Goal: Task Accomplishment & Management: Complete application form

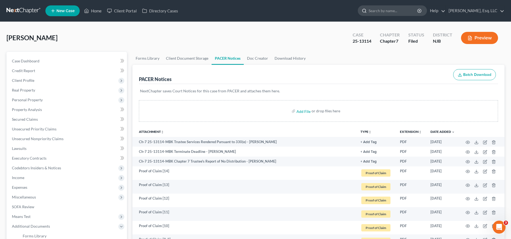
click at [401, 14] on input "search" at bounding box center [392, 11] width 49 height 10
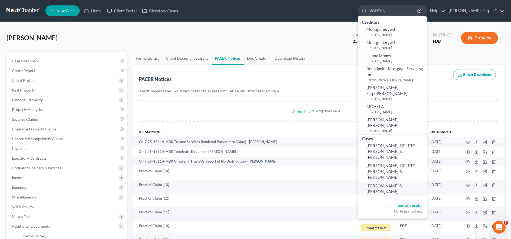
type input "MONTAN"
click at [385, 183] on span "[PERSON_NAME] & [PERSON_NAME]" at bounding box center [384, 188] width 36 height 11
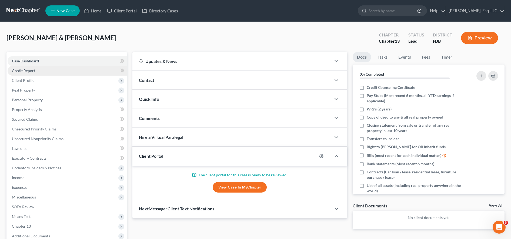
click at [86, 71] on link "Credit Report" at bounding box center [67, 71] width 119 height 10
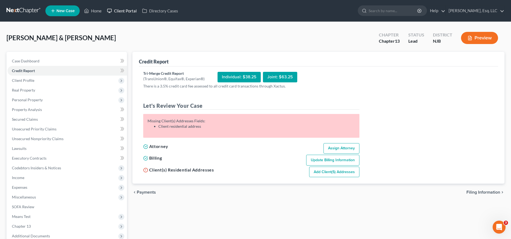
click at [123, 14] on link "Client Portal" at bounding box center [121, 11] width 35 height 10
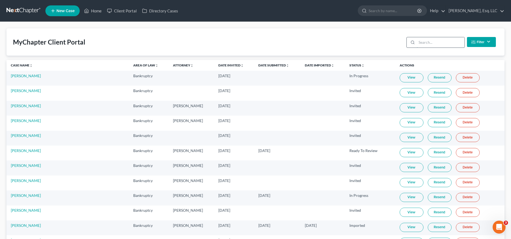
click at [423, 45] on input "search" at bounding box center [440, 42] width 48 height 10
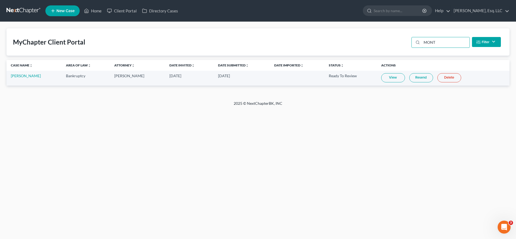
type input "MONT"
click at [392, 78] on link "View" at bounding box center [393, 77] width 24 height 9
click at [20, 77] on link "[PERSON_NAME]" at bounding box center [26, 75] width 30 height 5
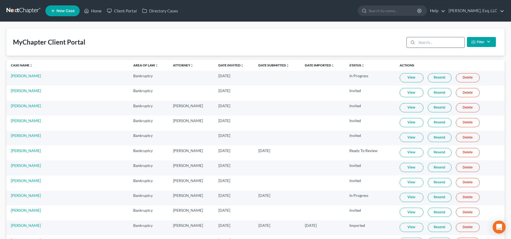
click at [428, 41] on input "search" at bounding box center [440, 42] width 48 height 10
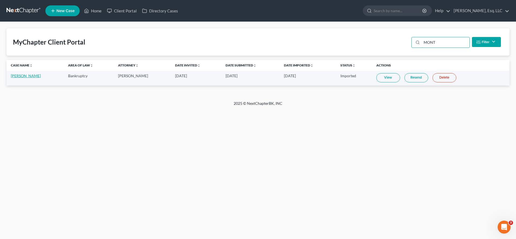
type input "MONT"
click at [31, 75] on link "[PERSON_NAME]" at bounding box center [26, 75] width 30 height 5
click at [380, 13] on input "search" at bounding box center [397, 11] width 49 height 10
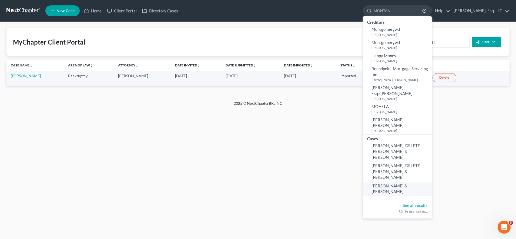
type input "MONTAN"
click at [407, 183] on span "[PERSON_NAME] & [PERSON_NAME]" at bounding box center [389, 188] width 36 height 11
click at [382, 183] on span "[PERSON_NAME] & [PERSON_NAME]" at bounding box center [389, 188] width 36 height 11
click at [401, 183] on span "[PERSON_NAME] & [PERSON_NAME]" at bounding box center [389, 188] width 36 height 11
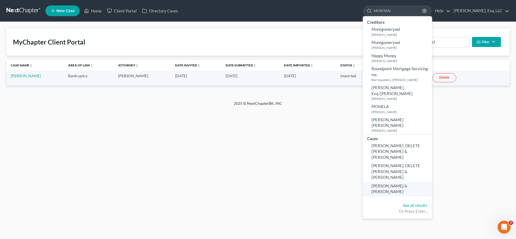
click at [397, 183] on span "[PERSON_NAME] & [PERSON_NAME]" at bounding box center [389, 188] width 36 height 11
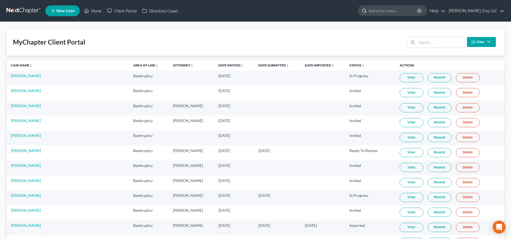
click at [381, 12] on input "search" at bounding box center [392, 11] width 49 height 10
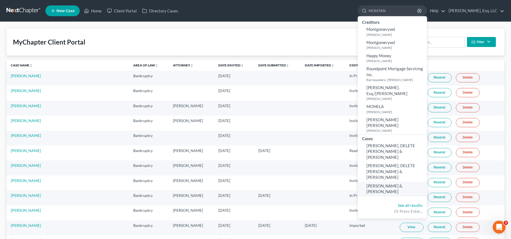
type input "MONTAN"
click at [402, 183] on span "[PERSON_NAME] & [PERSON_NAME]" at bounding box center [384, 188] width 36 height 11
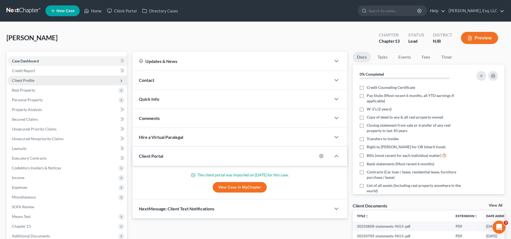
click at [90, 83] on span "Client Profile" at bounding box center [67, 81] width 119 height 10
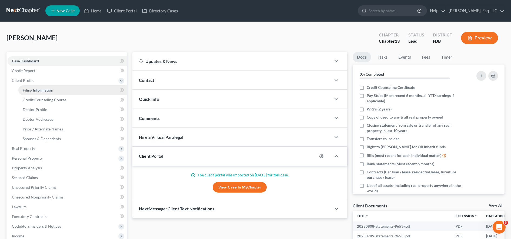
click at [89, 92] on link "Filing Information" at bounding box center [72, 90] width 109 height 10
select select "1"
select select "0"
select select "3"
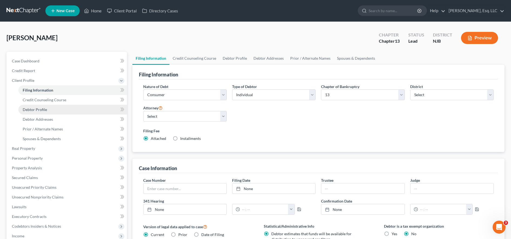
click at [74, 112] on link "Debtor Profile" at bounding box center [72, 110] width 109 height 10
select select "1"
select select "5"
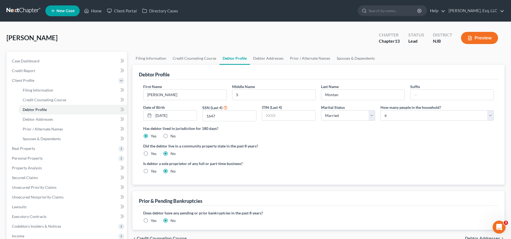
click at [481, 74] on div "Debtor Profile" at bounding box center [318, 72] width 359 height 15
click at [325, 101] on div "First Name Juan Middle Name S Last Name Montan Suffix Date of Birth 09/26/1977 …" at bounding box center [318, 105] width 356 height 42
click at [302, 96] on input "S" at bounding box center [273, 95] width 83 height 10
type input "Sebastian"
click at [325, 156] on div "Did the debtor live in a community property state in the past 8 years? Yes No" at bounding box center [318, 149] width 350 height 13
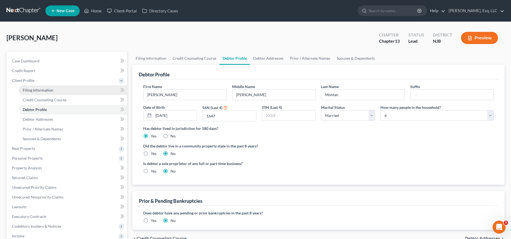
click at [89, 91] on link "Filing Information" at bounding box center [72, 90] width 109 height 10
select select "1"
select select "0"
select select "3"
select select "51"
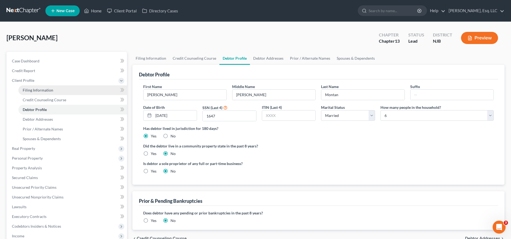
select select "0"
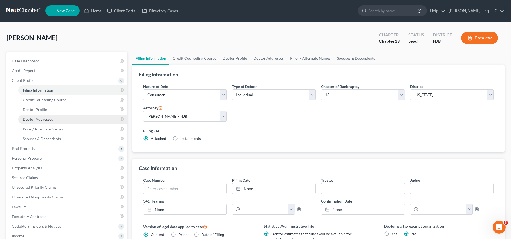
click at [75, 123] on link "Debtor Addresses" at bounding box center [72, 119] width 109 height 10
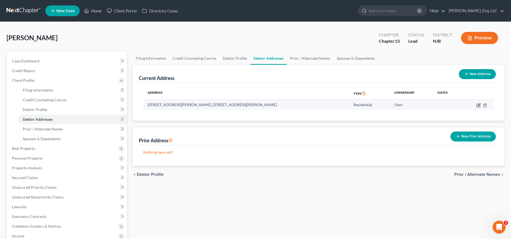
click at [478, 105] on icon "button" at bounding box center [478, 105] width 4 height 4
select select "33"
select select "0"
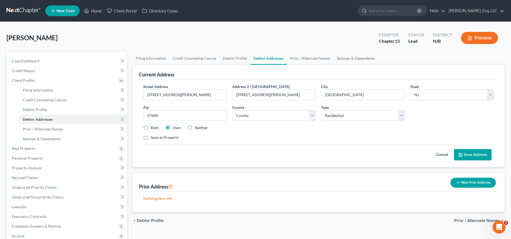
click at [476, 151] on button "Save Address" at bounding box center [473, 154] width 38 height 11
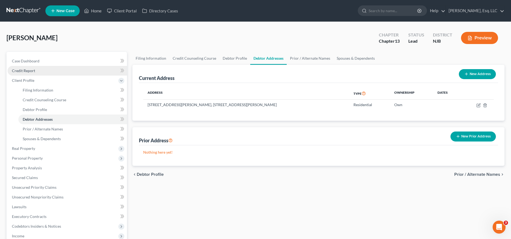
click at [78, 72] on link "Credit Report" at bounding box center [67, 71] width 119 height 10
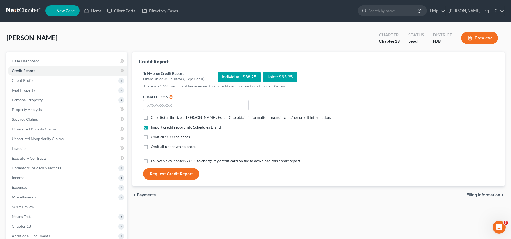
click at [151, 116] on label "Client(s) authorize(s) Karina Pia Lucid, Esq. LLC to obtain information regardi…" at bounding box center [241, 117] width 180 height 5
click at [153, 116] on input "Client(s) authorize(s) Karina Pia Lucid, Esq. LLC to obtain information regardi…" at bounding box center [155, 117] width 4 height 4
checkbox input "true"
click at [151, 136] on label "Omit all $0.00 balances" at bounding box center [170, 136] width 39 height 5
click at [153, 136] on input "Omit all $0.00 balances" at bounding box center [155, 136] width 4 height 4
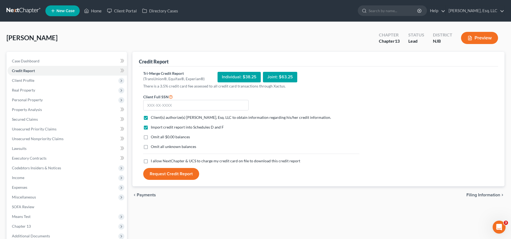
checkbox input "true"
click at [151, 163] on label "I allow NextChapter & UCS to charge my credit card on file to download this cre…" at bounding box center [225, 160] width 149 height 5
click at [153, 162] on input "I allow NextChapter & UCS to charge my credit card on file to download this cre…" at bounding box center [155, 160] width 4 height 4
checkbox input "true"
click at [479, 142] on div "Tri-Merge Credit Report (TransUnion®, Equifax®, Experian®) Individual: $38.25 J…" at bounding box center [318, 125] width 350 height 109
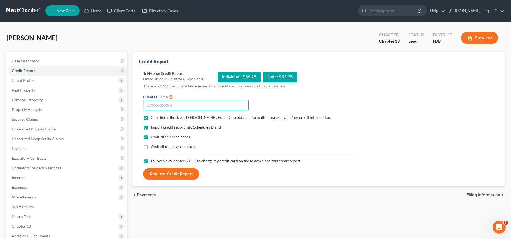
click at [243, 105] on input "text" at bounding box center [195, 105] width 105 height 11
type input "112-84"
click at [72, 80] on span "Client Profile" at bounding box center [67, 81] width 119 height 10
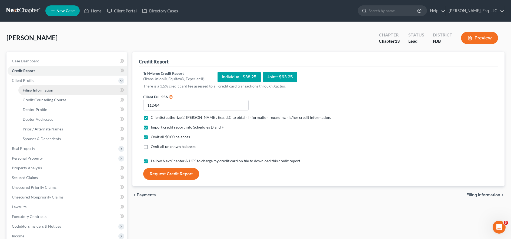
click at [72, 86] on link "Filing Information" at bounding box center [72, 90] width 109 height 10
select select "1"
select select "0"
select select "3"
select select "51"
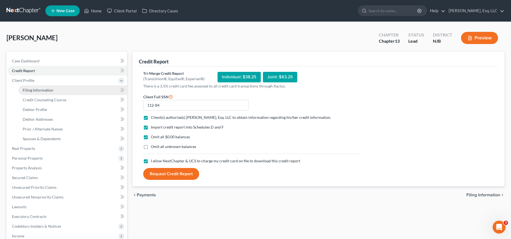
select select "0"
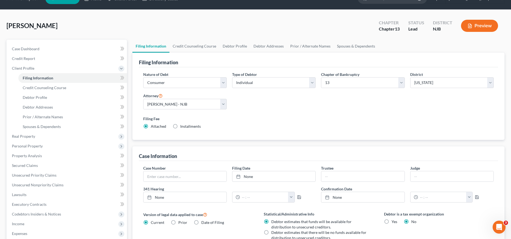
scroll to position [12, 0]
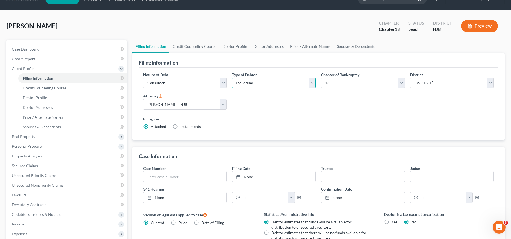
click at [274, 81] on select "Select Individual Joint" at bounding box center [273, 82] width 83 height 11
select select "1"
click at [232, 77] on select "Select Individual Joint" at bounding box center [273, 82] width 83 height 11
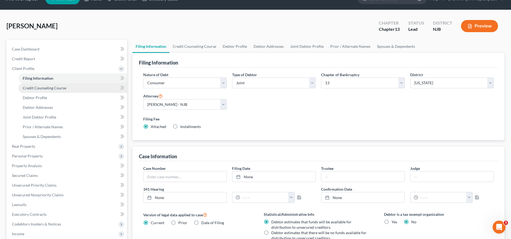
click at [72, 89] on link "Credit Counseling Course" at bounding box center [72, 88] width 109 height 10
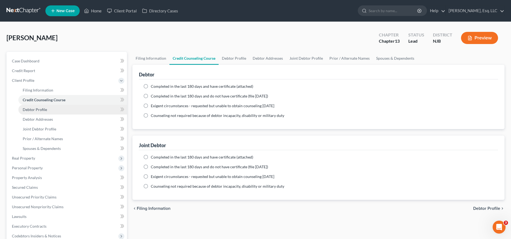
click at [69, 112] on link "Debtor Profile" at bounding box center [72, 110] width 109 height 10
select select "1"
select select "5"
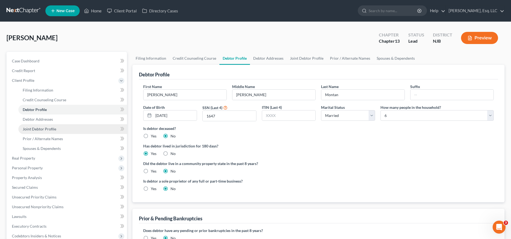
click at [64, 127] on link "Joint Debtor Profile" at bounding box center [72, 129] width 109 height 10
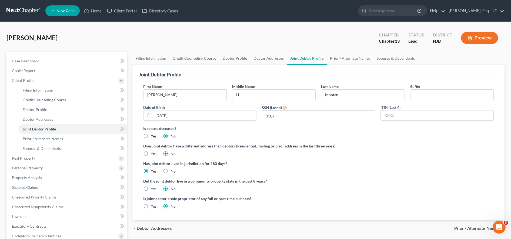
click at [300, 38] on div "Montan, Juan Upgraded Chapter Chapter 13 Status Lead District NJB Preview" at bounding box center [255, 39] width 498 height 23
click at [249, 95] on input "H" at bounding box center [273, 95] width 83 height 10
type input "Haydee"
click at [72, 73] on link "Credit Report" at bounding box center [67, 71] width 119 height 10
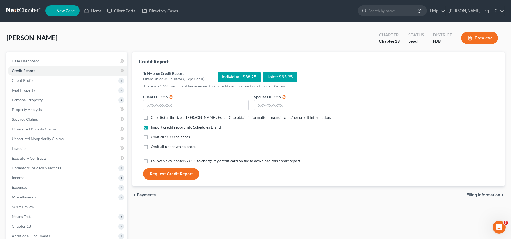
click at [151, 117] on label "Client(s) authorize(s) Karina Pia Lucid, Esq. LLC to obtain information regardi…" at bounding box center [241, 117] width 180 height 5
click at [153, 117] on input "Client(s) authorize(s) Karina Pia Lucid, Esq. LLC to obtain information regardi…" at bounding box center [155, 117] width 4 height 4
checkbox input "true"
click at [151, 136] on label "Omit all $0.00 balances" at bounding box center [170, 136] width 39 height 5
click at [153, 136] on input "Omit all $0.00 balances" at bounding box center [155, 136] width 4 height 4
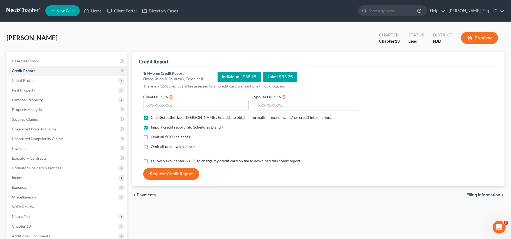
checkbox input "true"
click at [151, 159] on label "I allow NextChapter & UCS to charge my credit card on file to download this cre…" at bounding box center [225, 160] width 149 height 5
click at [153, 159] on input "I allow NextChapter & UCS to charge my credit card on file to download this cre…" at bounding box center [155, 160] width 4 height 4
checkbox input "true"
click at [167, 108] on input "text" at bounding box center [195, 105] width 105 height 11
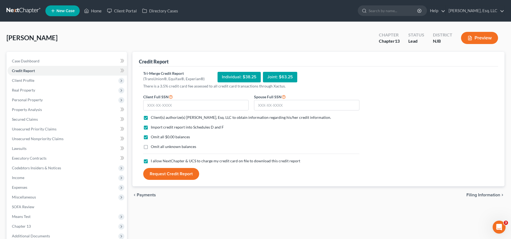
click at [264, 29] on div "Montan, Juan Upgraded Chapter Chapter 13 Status Lead District NJB Preview" at bounding box center [255, 39] width 498 height 23
click at [204, 103] on input "text" at bounding box center [195, 105] width 105 height 11
type input "112-84-1647"
click at [315, 34] on div "Montan, Juan Upgraded Chapter Chapter 13 Status Lead District NJB Preview" at bounding box center [255, 39] width 498 height 23
click at [306, 106] on input "text" at bounding box center [306, 105] width 105 height 11
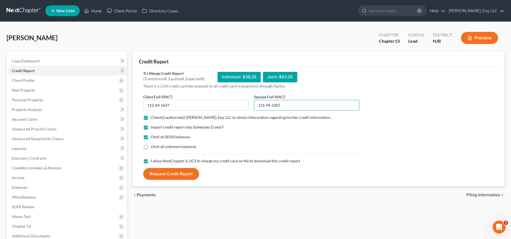
type input "131-94-3307"
click at [191, 171] on button "Request Credit Report" at bounding box center [171, 174] width 56 height 12
